Goal: Navigation & Orientation: Find specific page/section

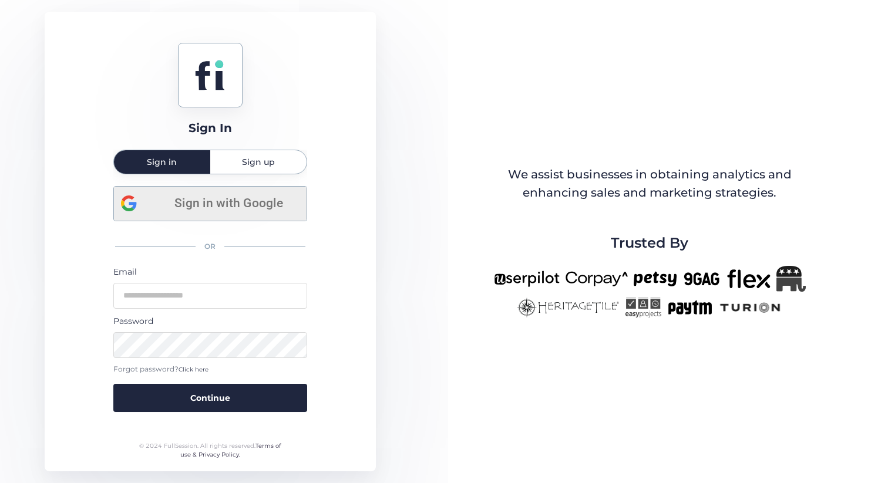
click at [223, 206] on span "Sign in with Google" at bounding box center [229, 203] width 142 height 19
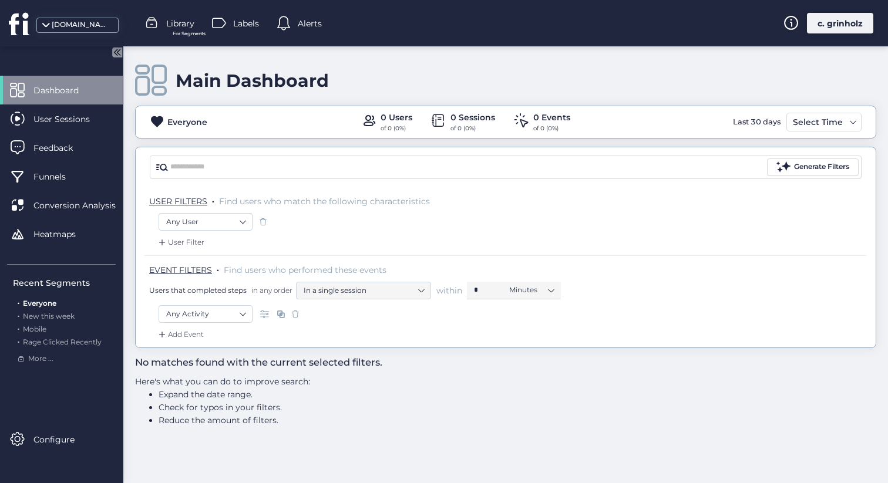
click at [79, 19] on div "moveboss.us" at bounding box center [81, 24] width 59 height 11
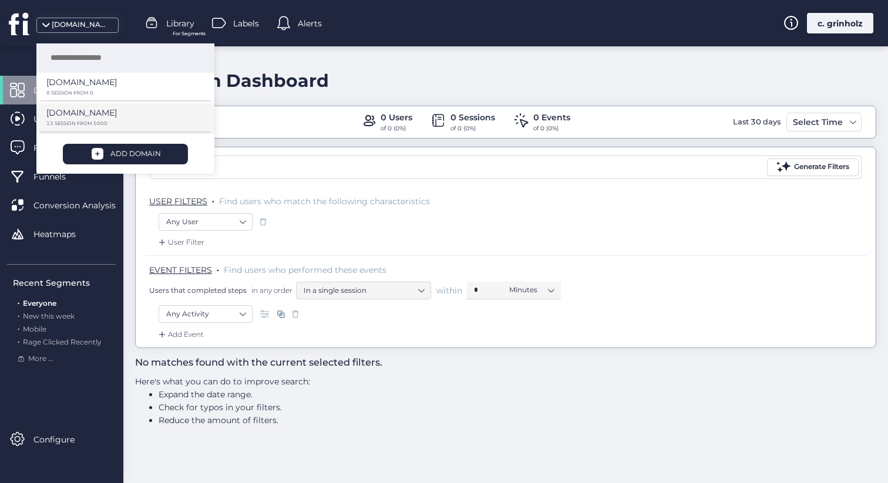
click at [91, 89] on p "[DOMAIN_NAME]" at bounding box center [81, 82] width 70 height 13
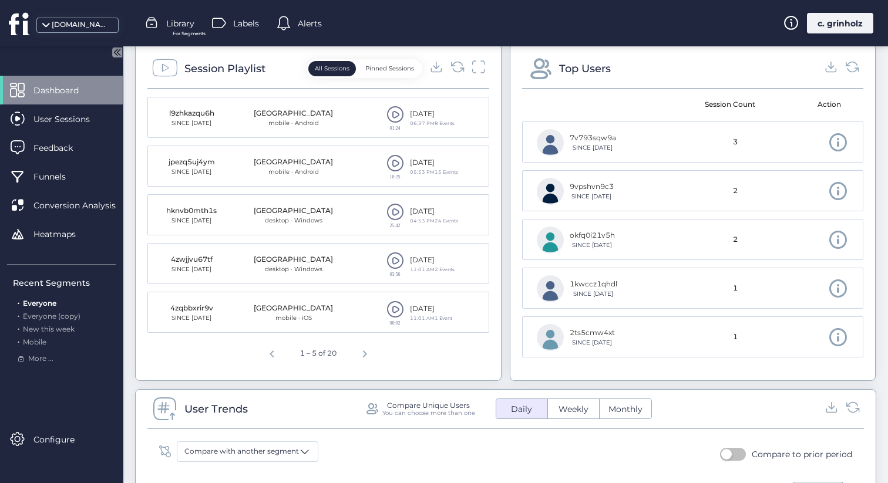
scroll to position [459, 0]
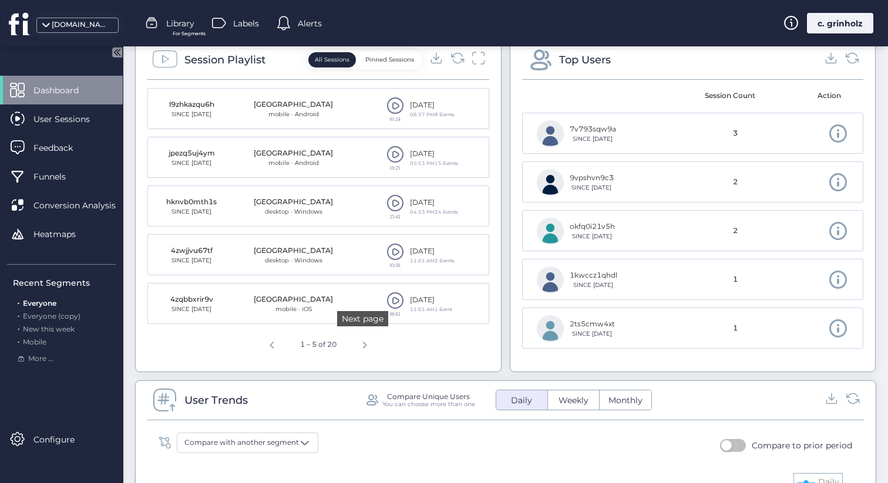
click at [359, 342] on span "Next page" at bounding box center [365, 343] width 28 height 28
click at [389, 112] on span at bounding box center [395, 106] width 18 height 18
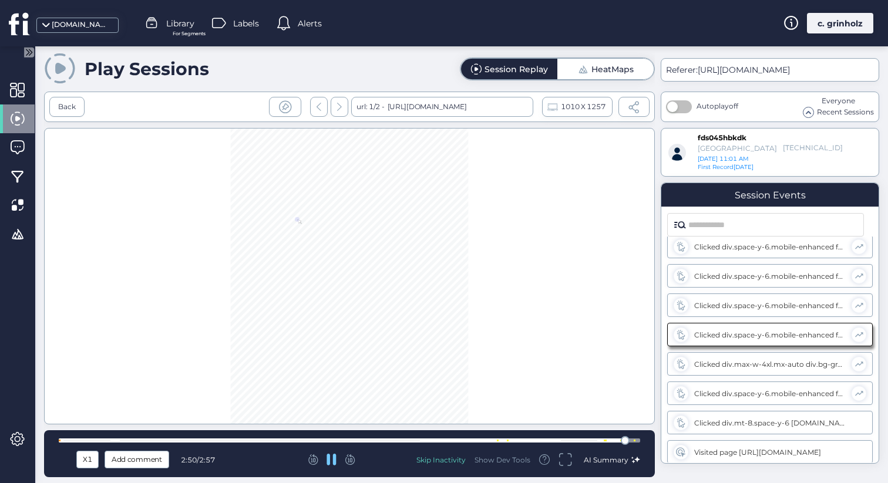
scroll to position [68, 0]
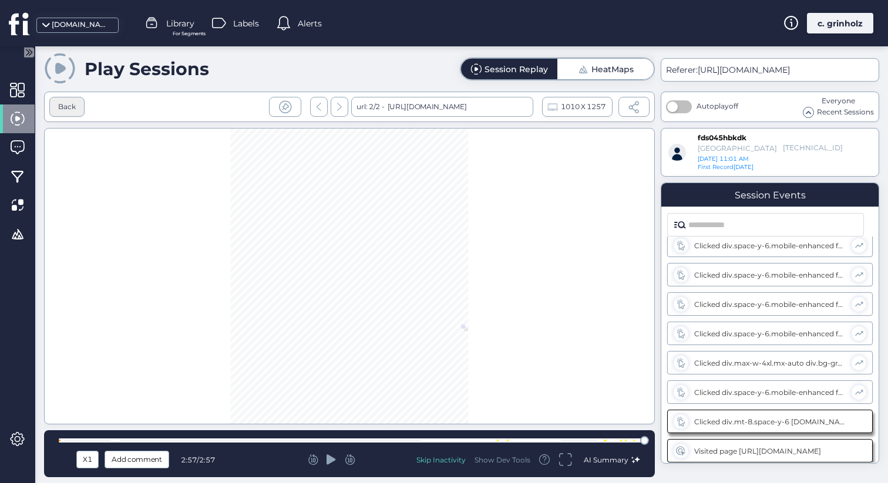
click at [72, 115] on div "Back" at bounding box center [66, 107] width 35 height 20
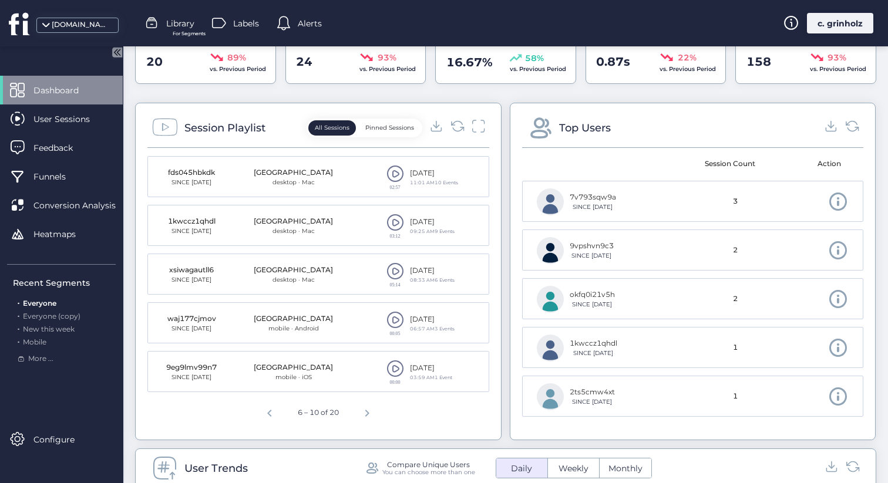
scroll to position [389, 0]
click at [394, 171] on span at bounding box center [395, 175] width 18 height 18
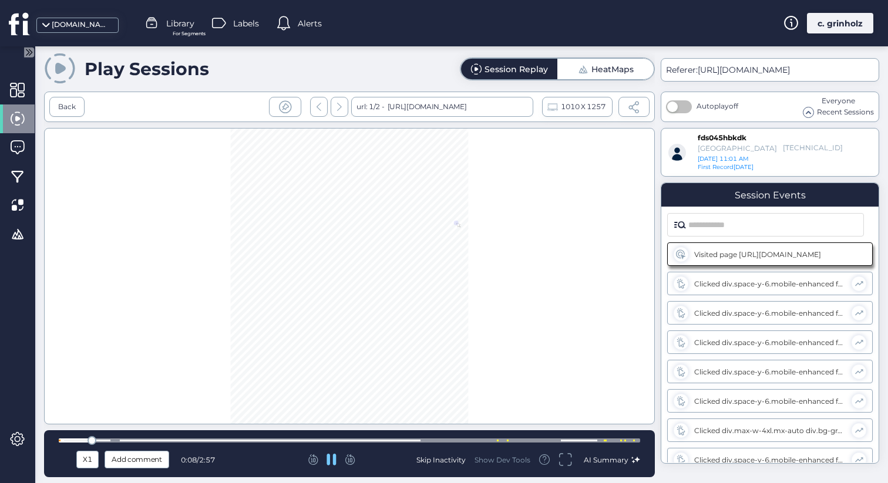
click at [105, 441] on div at bounding box center [349, 441] width 581 height 4
click at [418, 442] on div at bounding box center [349, 441] width 581 height 4
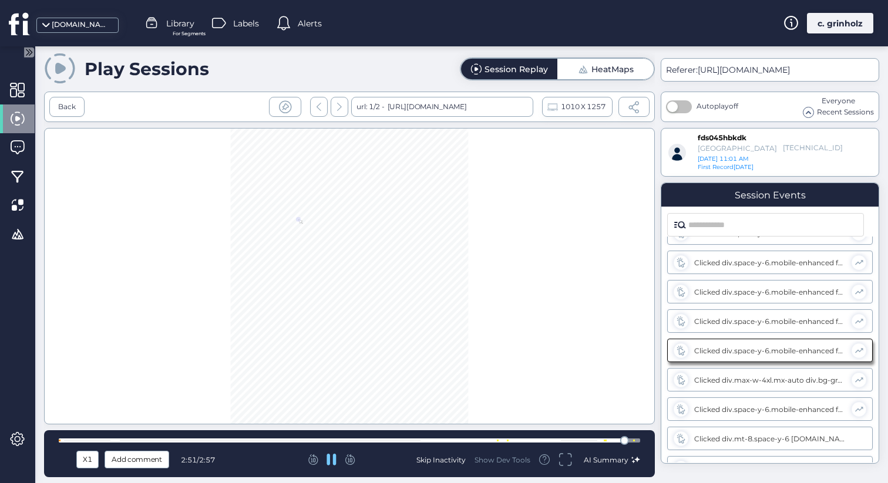
scroll to position [68, 0]
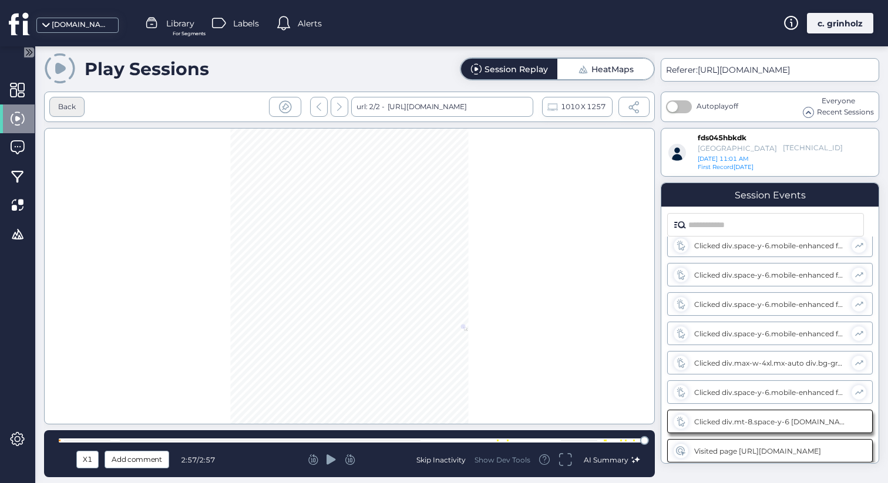
click at [79, 114] on div "Back" at bounding box center [66, 107] width 35 height 20
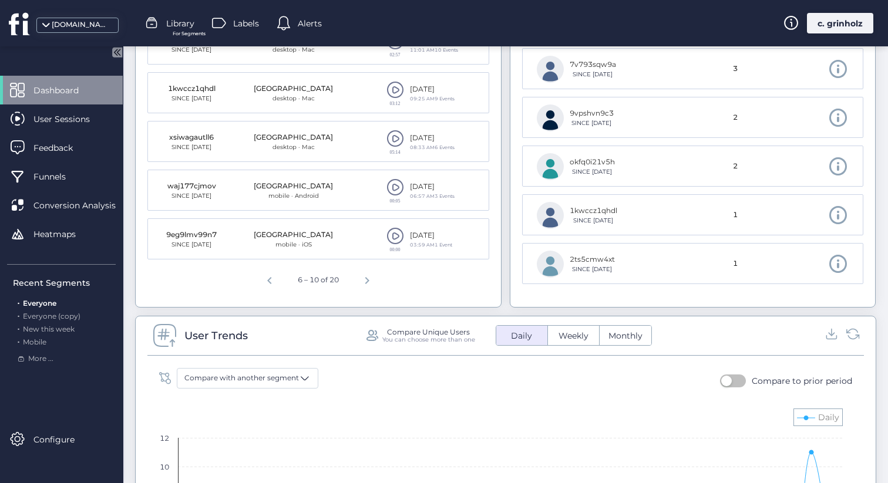
scroll to position [525, 0]
click at [262, 283] on span "Previous page" at bounding box center [269, 277] width 28 height 28
click at [387, 240] on span at bounding box center [395, 235] width 18 height 18
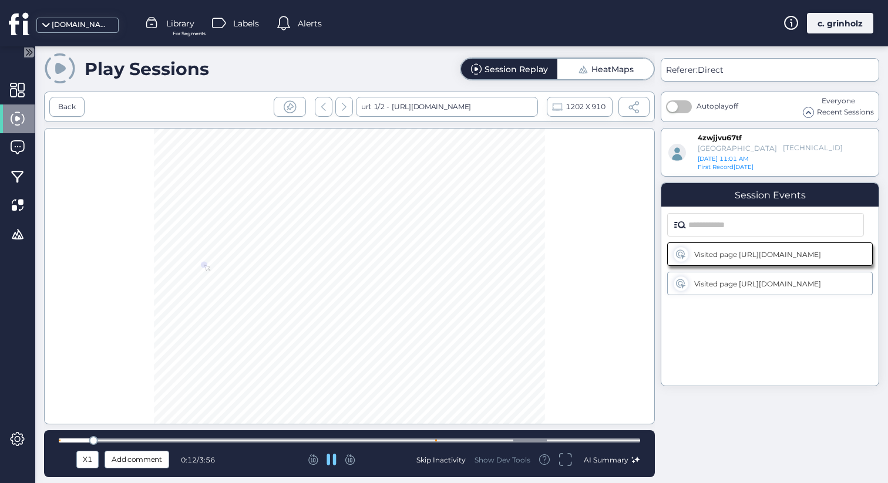
click at [413, 444] on div at bounding box center [349, 440] width 581 height 9
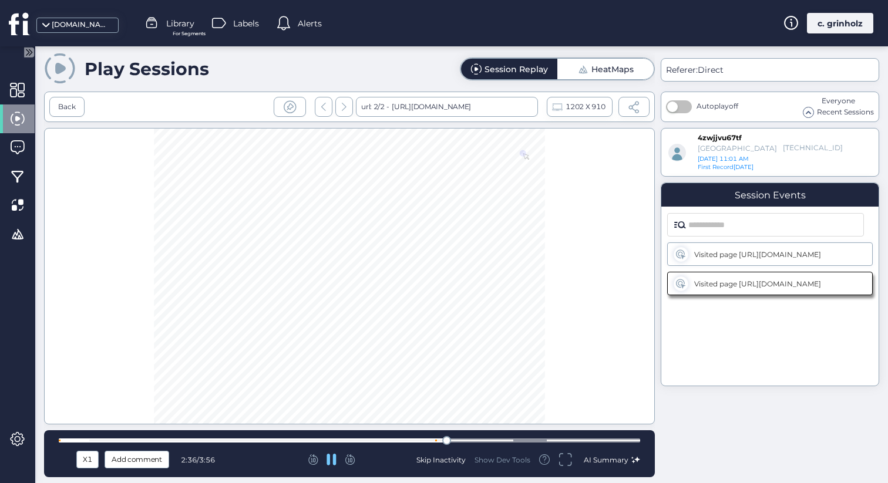
click at [512, 441] on div at bounding box center [349, 441] width 581 height 4
click at [560, 443] on div at bounding box center [349, 440] width 581 height 9
click at [617, 441] on div at bounding box center [349, 441] width 581 height 4
click at [73, 111] on div "Back" at bounding box center [67, 107] width 18 height 11
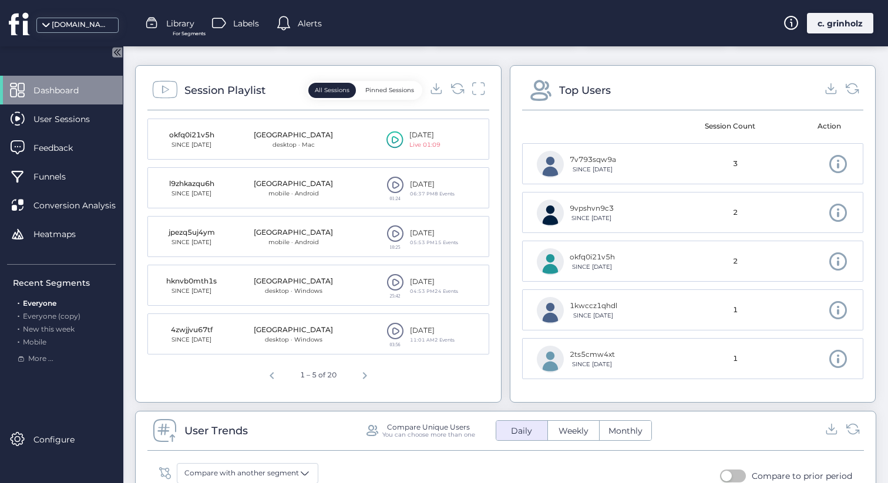
scroll to position [447, 0]
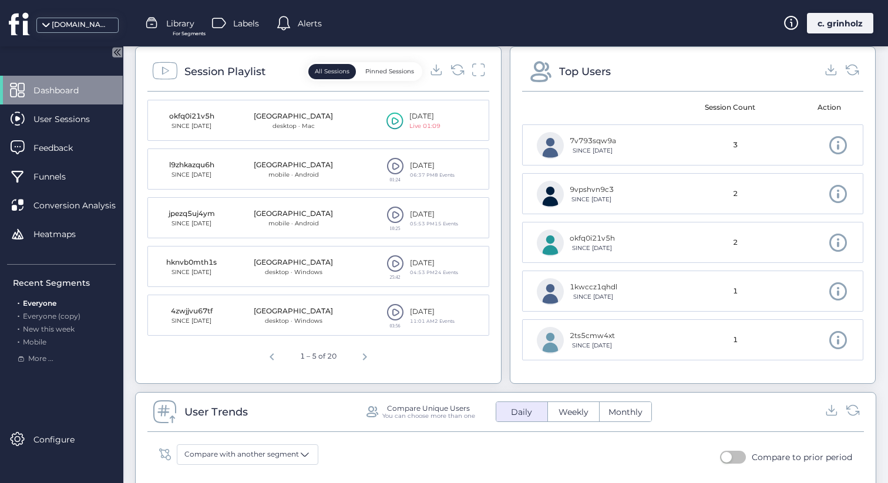
click at [389, 261] on span at bounding box center [395, 264] width 18 height 18
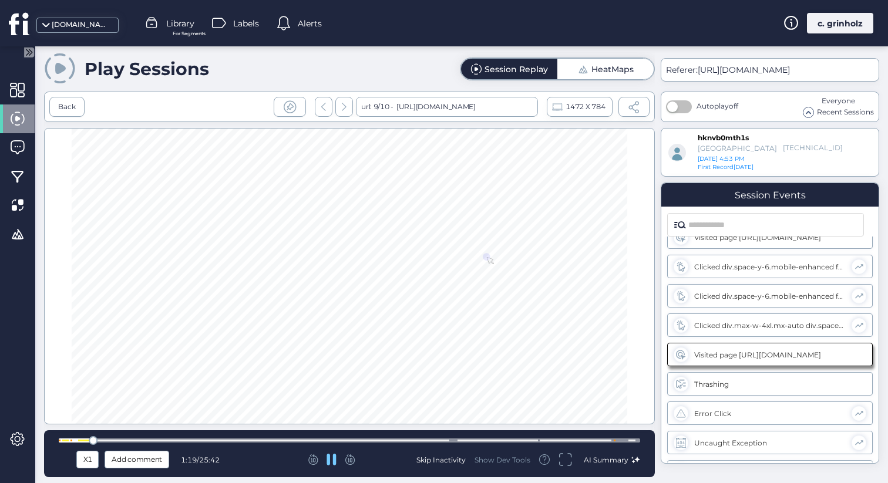
scroll to position [667, 0]
click at [139, 441] on div at bounding box center [349, 441] width 581 height 4
click at [169, 439] on div at bounding box center [349, 441] width 581 height 4
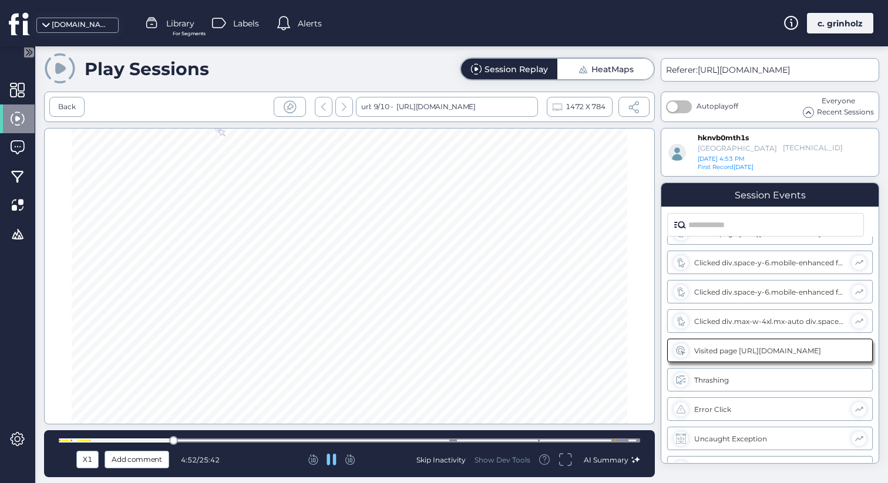
click at [220, 442] on div at bounding box center [349, 441] width 581 height 4
click at [265, 439] on div at bounding box center [349, 441] width 581 height 4
click at [326, 441] on div at bounding box center [349, 441] width 581 height 4
click at [400, 439] on div at bounding box center [349, 441] width 581 height 4
click at [441, 441] on div at bounding box center [349, 441] width 581 height 4
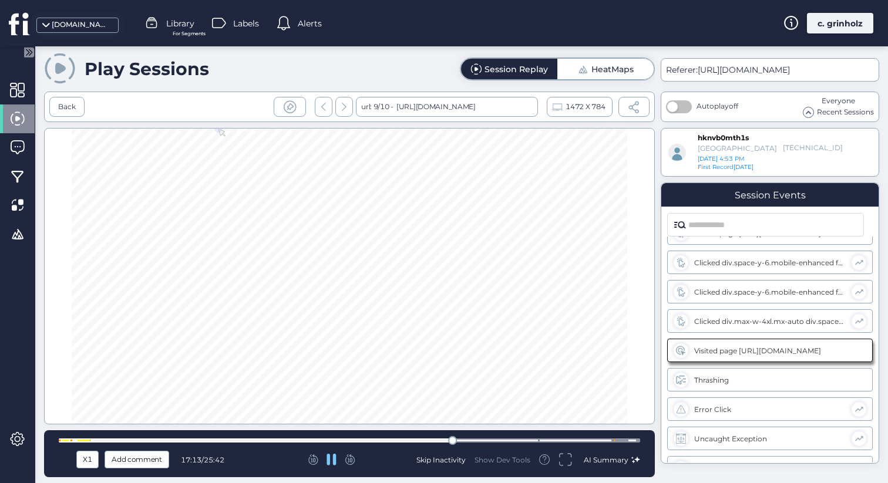
click at [469, 439] on div at bounding box center [349, 441] width 581 height 4
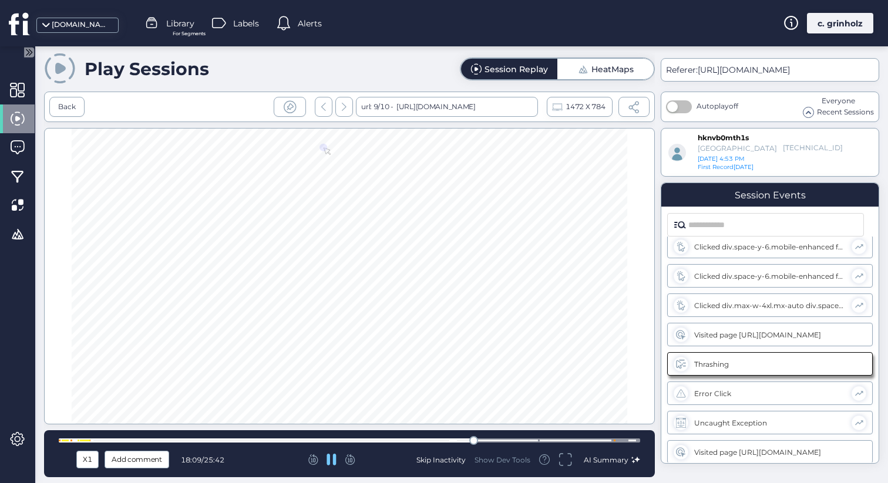
scroll to position [684, 0]
click at [508, 439] on div at bounding box center [349, 441] width 581 height 4
click at [533, 439] on div at bounding box center [349, 441] width 581 height 4
click at [559, 439] on div at bounding box center [349, 441] width 581 height 4
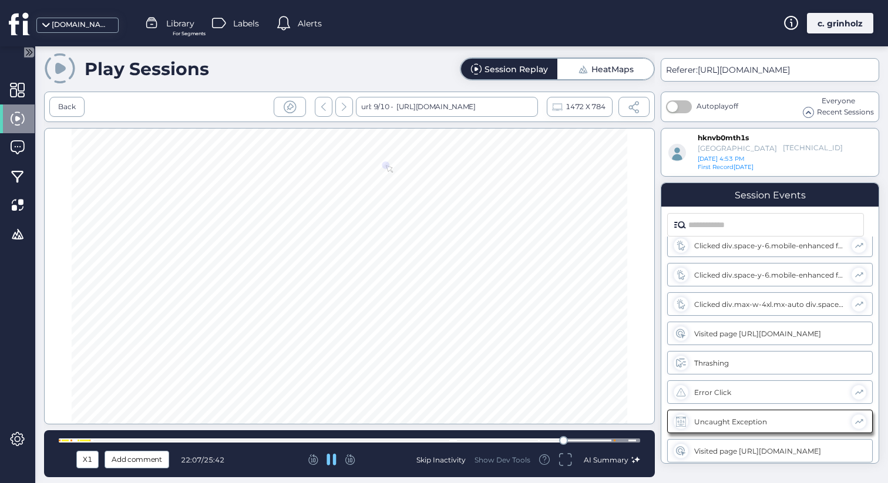
click at [591, 440] on div at bounding box center [349, 441] width 581 height 4
click at [605, 441] on div at bounding box center [349, 441] width 581 height 4
click at [524, 440] on div at bounding box center [349, 441] width 581 height 4
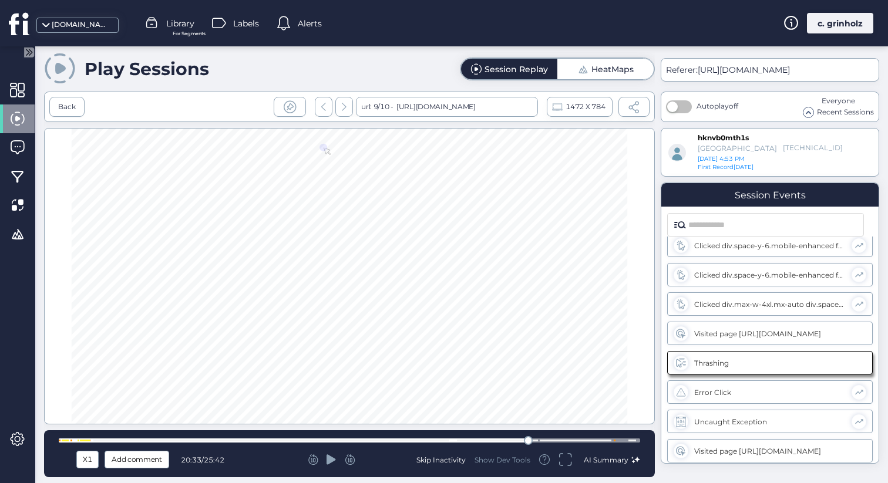
click at [553, 436] on div at bounding box center [349, 440] width 581 height 9
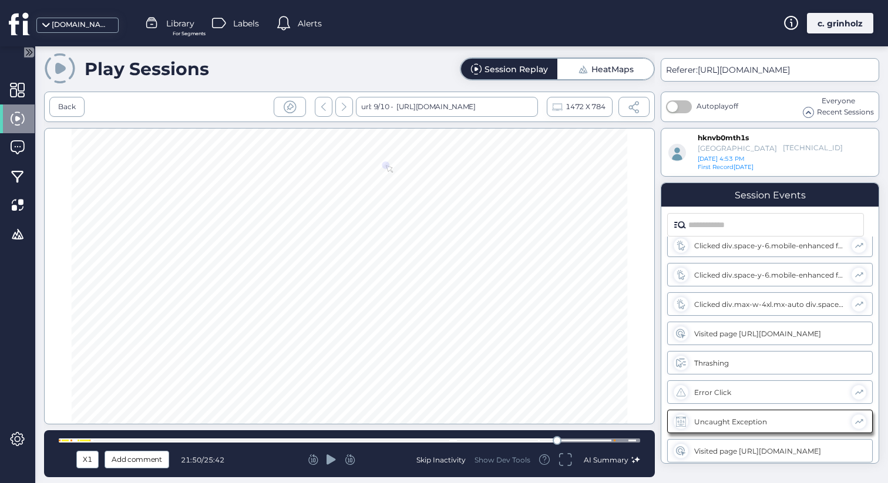
click at [609, 439] on div at bounding box center [349, 441] width 581 height 4
click at [616, 441] on div at bounding box center [613, 440] width 9 height 9
click at [618, 441] on div at bounding box center [349, 441] width 581 height 4
click at [623, 442] on div at bounding box center [349, 441] width 581 height 4
click at [620, 439] on div at bounding box center [349, 441] width 581 height 4
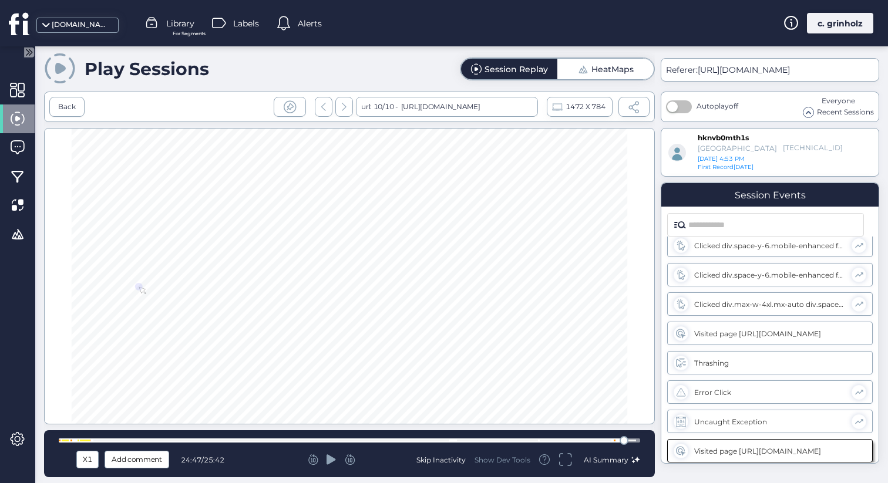
click at [620, 439] on div at bounding box center [624, 440] width 9 height 9
click at [62, 110] on div "Back" at bounding box center [67, 107] width 18 height 11
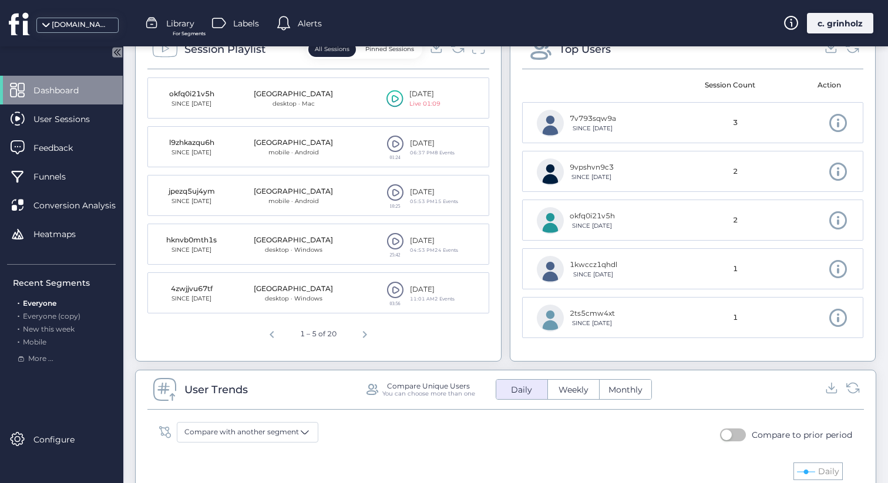
scroll to position [459, 0]
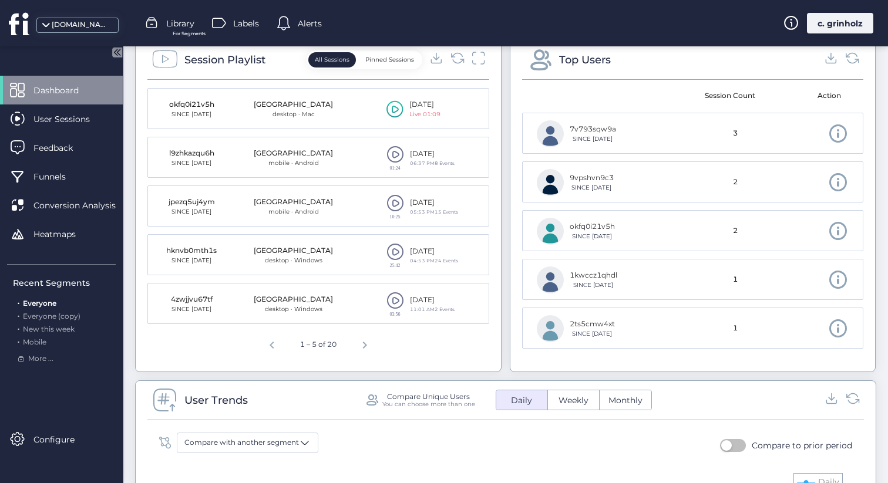
click at [389, 206] on span at bounding box center [395, 203] width 18 height 18
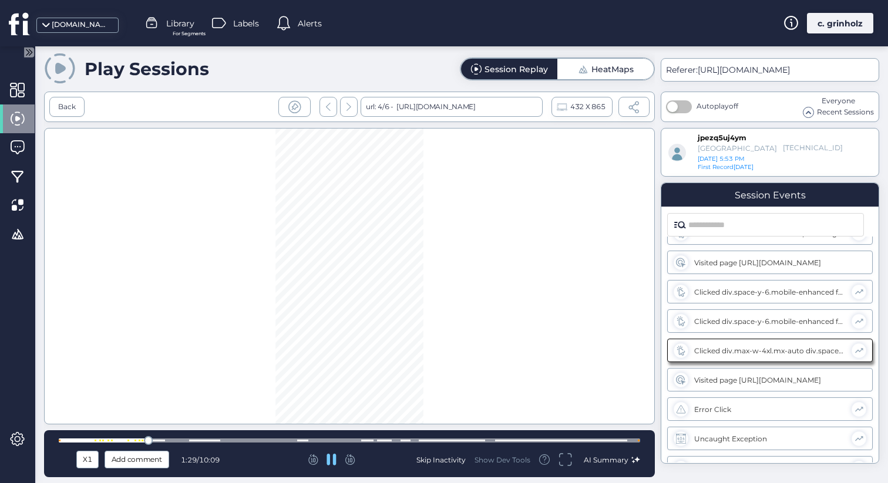
scroll to position [344, 0]
click at [176, 442] on div at bounding box center [349, 441] width 581 height 4
click at [201, 442] on div at bounding box center [349, 441] width 581 height 4
click at [233, 440] on div at bounding box center [349, 441] width 581 height 4
click at [271, 439] on div at bounding box center [349, 441] width 581 height 4
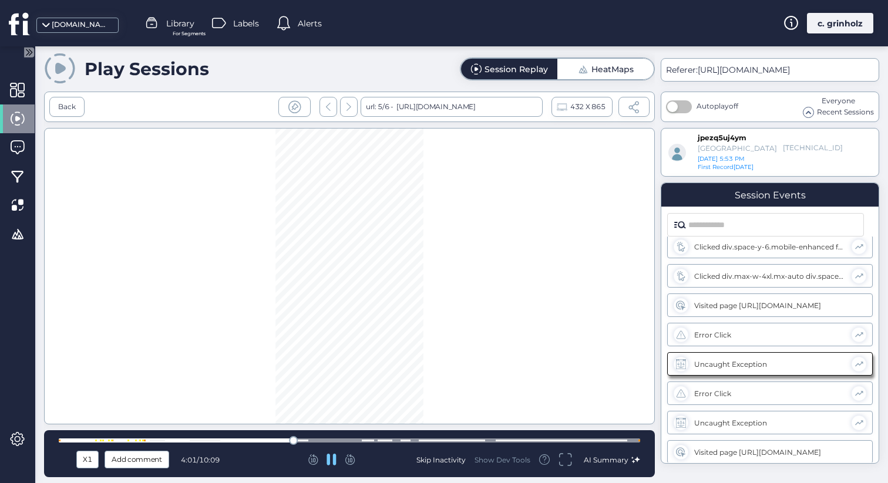
scroll to position [391, 0]
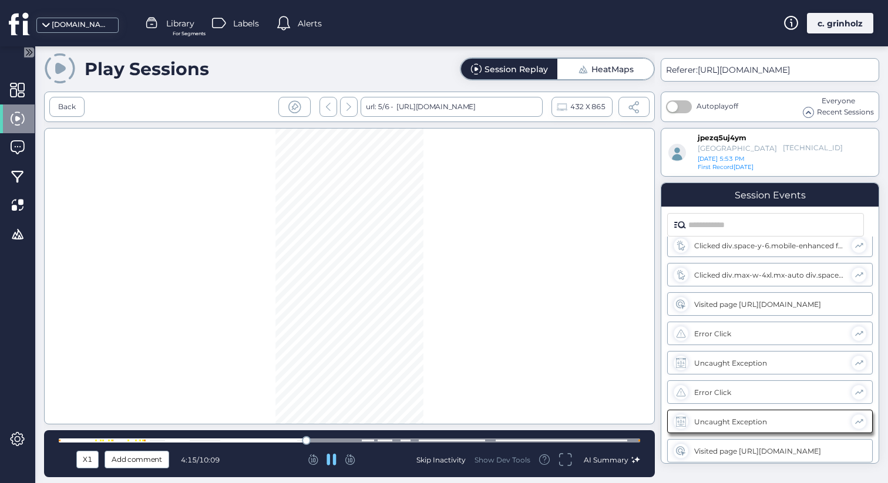
click at [315, 443] on div at bounding box center [349, 440] width 581 height 9
click at [408, 443] on div at bounding box center [349, 440] width 581 height 9
click at [438, 439] on div at bounding box center [349, 441] width 581 height 4
click at [467, 441] on div at bounding box center [349, 441] width 581 height 4
click at [483, 442] on div at bounding box center [349, 441] width 581 height 4
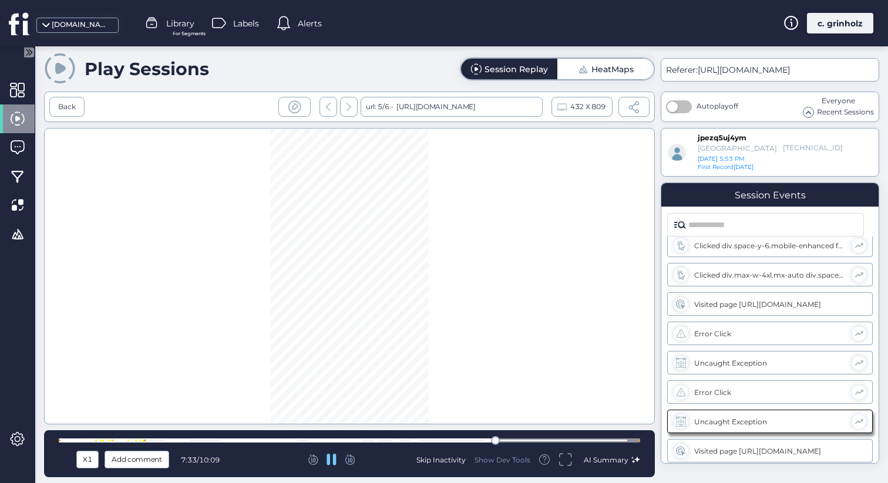
click at [537, 438] on div at bounding box center [349, 440] width 581 height 9
click at [527, 438] on div at bounding box center [349, 440] width 581 height 9
click at [563, 441] on div at bounding box center [349, 441] width 581 height 4
click at [603, 437] on div at bounding box center [349, 440] width 581 height 9
click at [618, 442] on div at bounding box center [349, 441] width 581 height 4
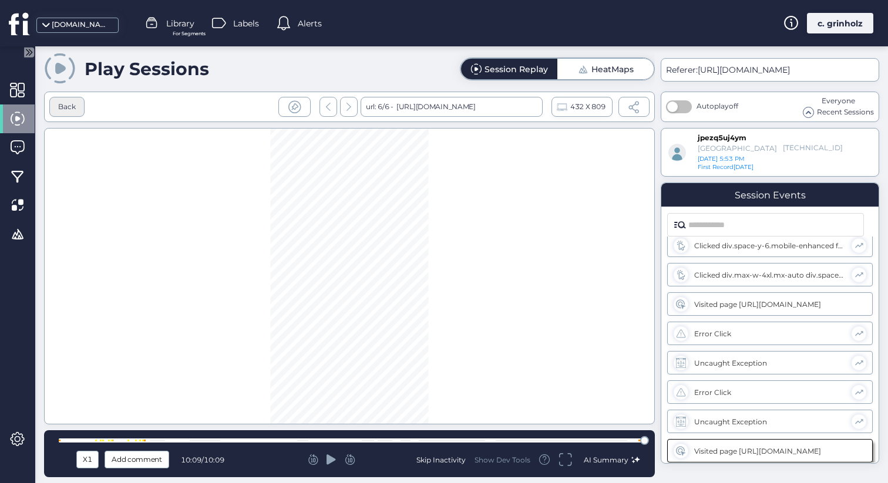
click at [55, 108] on div "Back" at bounding box center [66, 107] width 35 height 20
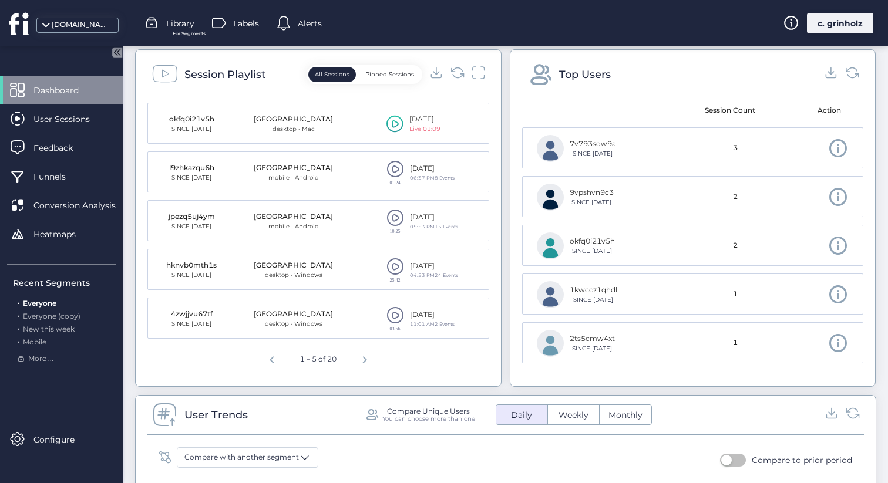
scroll to position [439, 0]
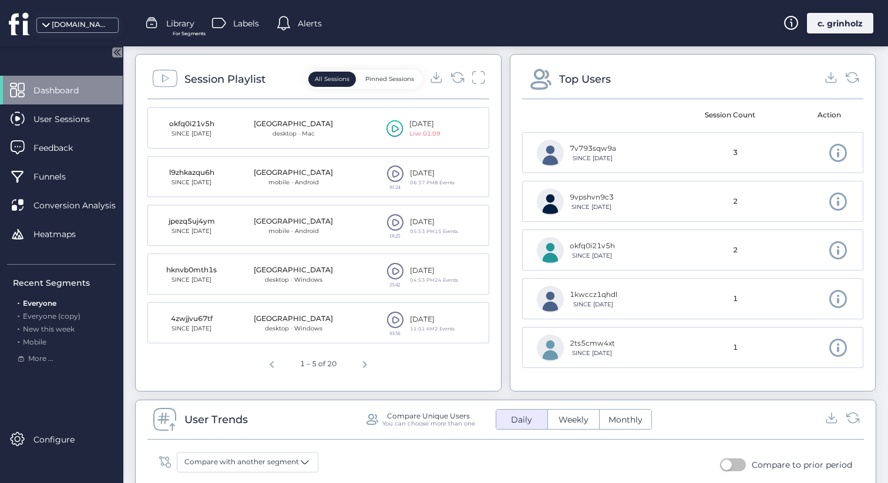
click at [386, 173] on span at bounding box center [395, 174] width 18 height 18
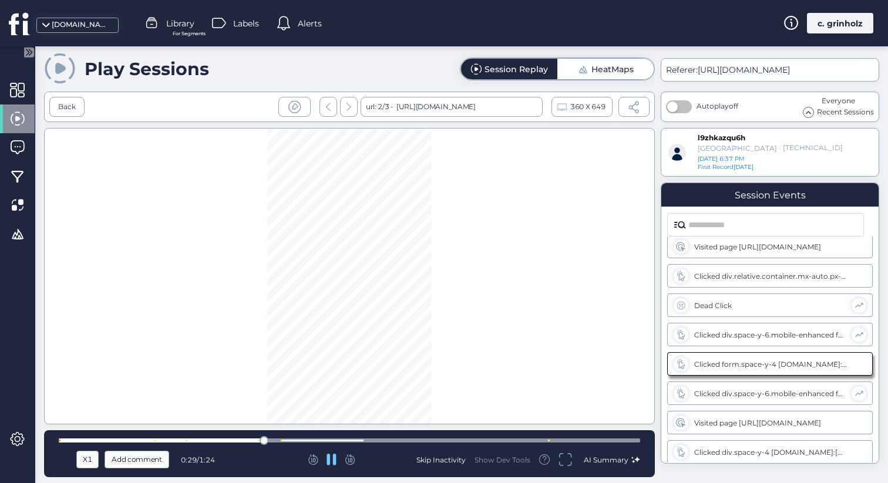
scroll to position [38, 0]
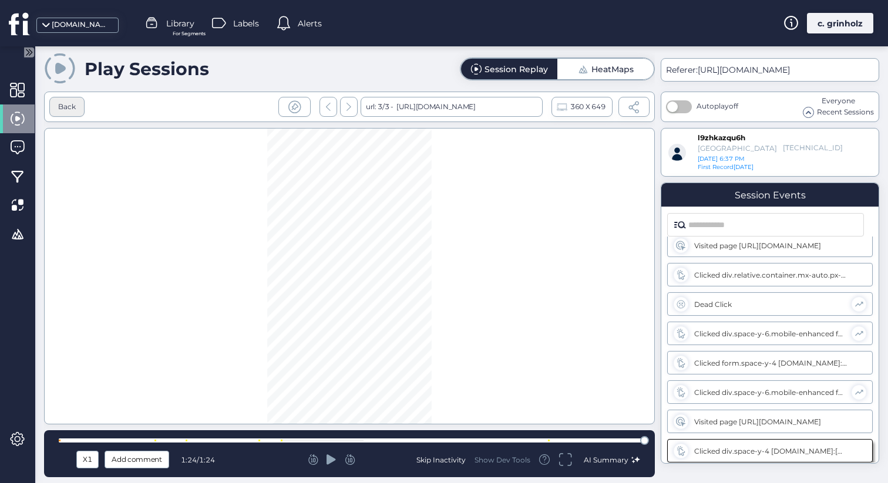
click at [74, 114] on div "Back" at bounding box center [66, 107] width 35 height 20
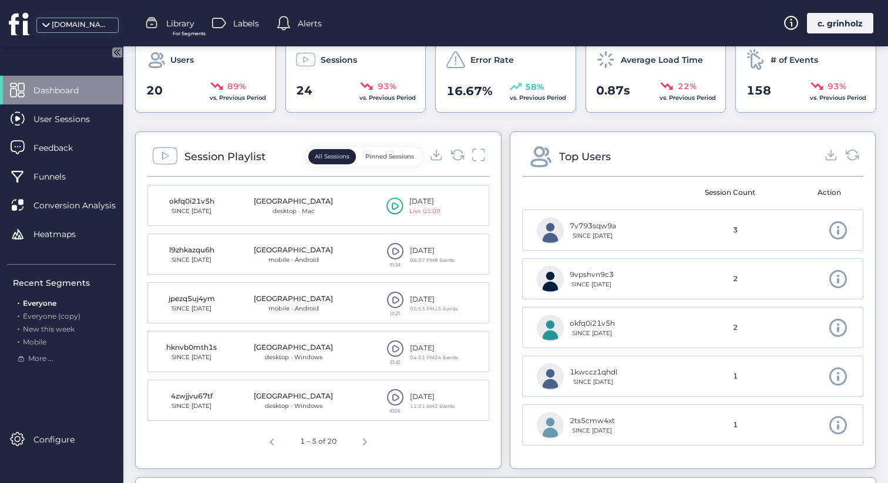
scroll to position [337, 0]
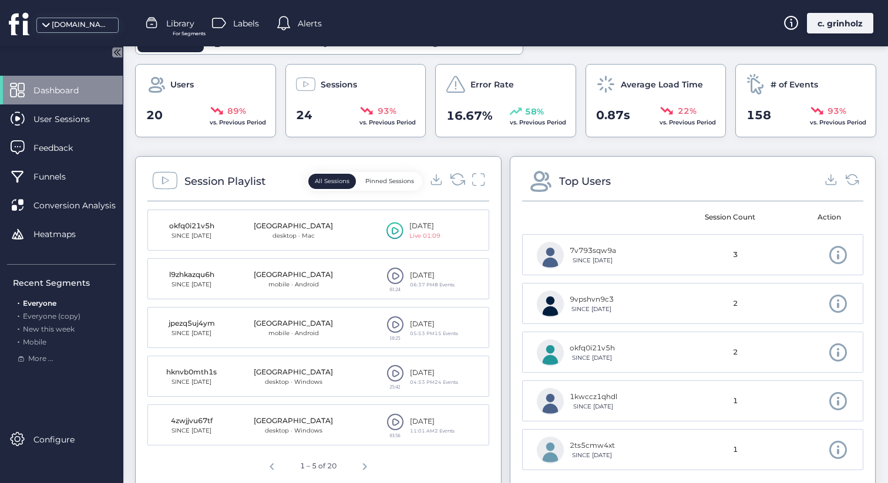
click at [452, 180] on icon at bounding box center [457, 180] width 16 height 16
click at [452, 181] on icon at bounding box center [457, 180] width 16 height 16
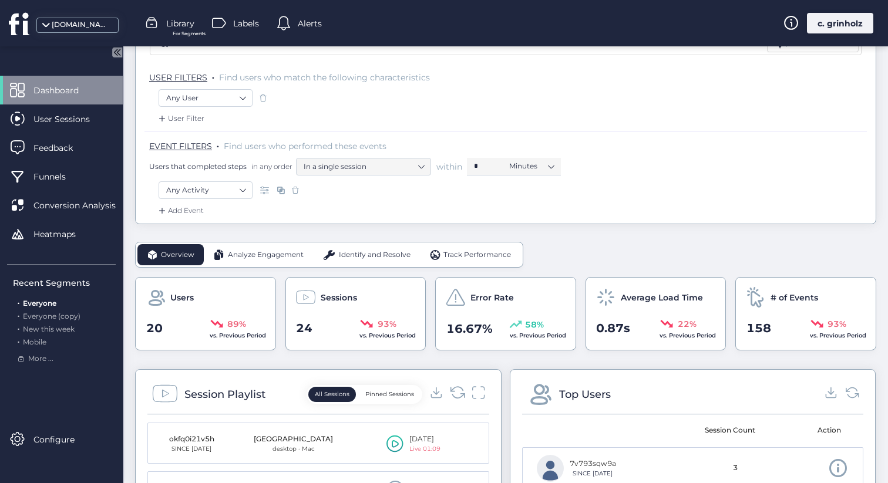
scroll to position [0, 0]
